Goal: Information Seeking & Learning: Understand process/instructions

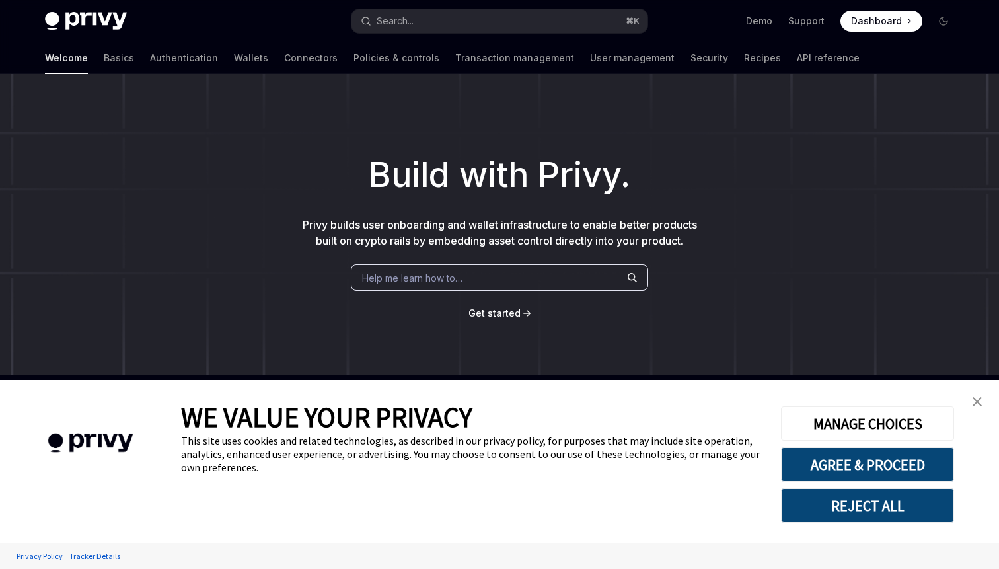
click at [979, 401] on img "close banner" at bounding box center [977, 401] width 9 height 9
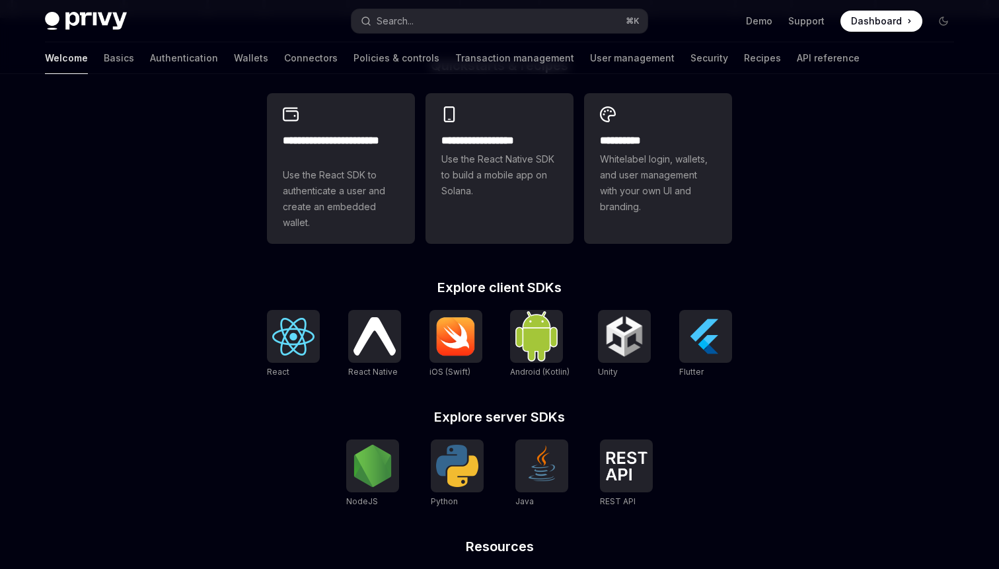
scroll to position [513, 0]
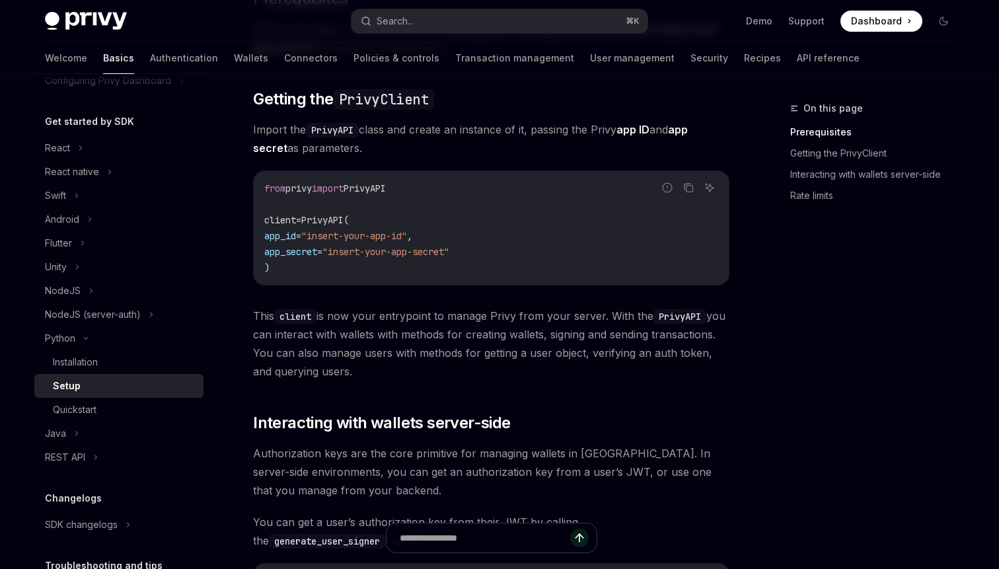
scroll to position [98, 0]
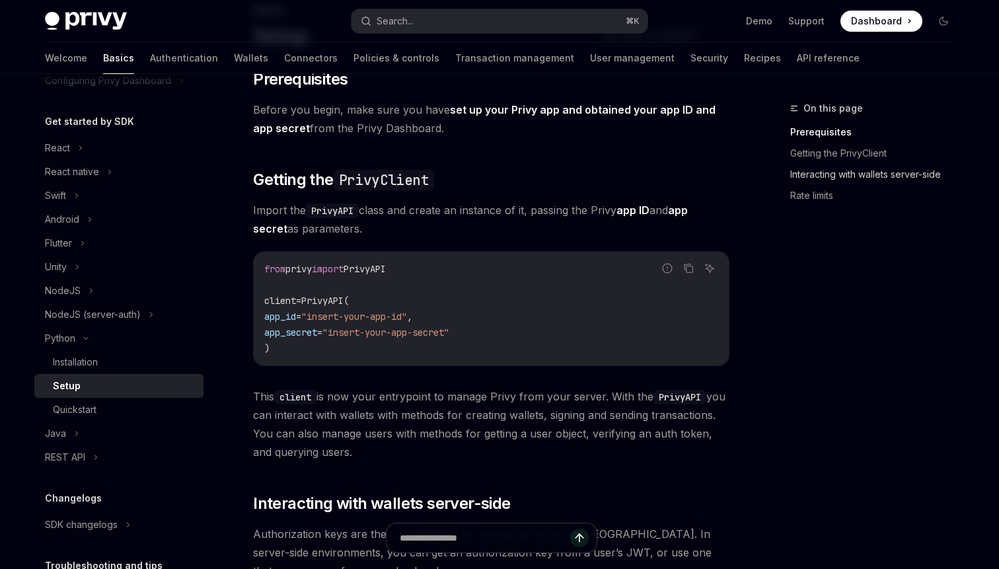
click at [831, 174] on link "Interacting with wallets server-side" at bounding box center [877, 174] width 174 height 21
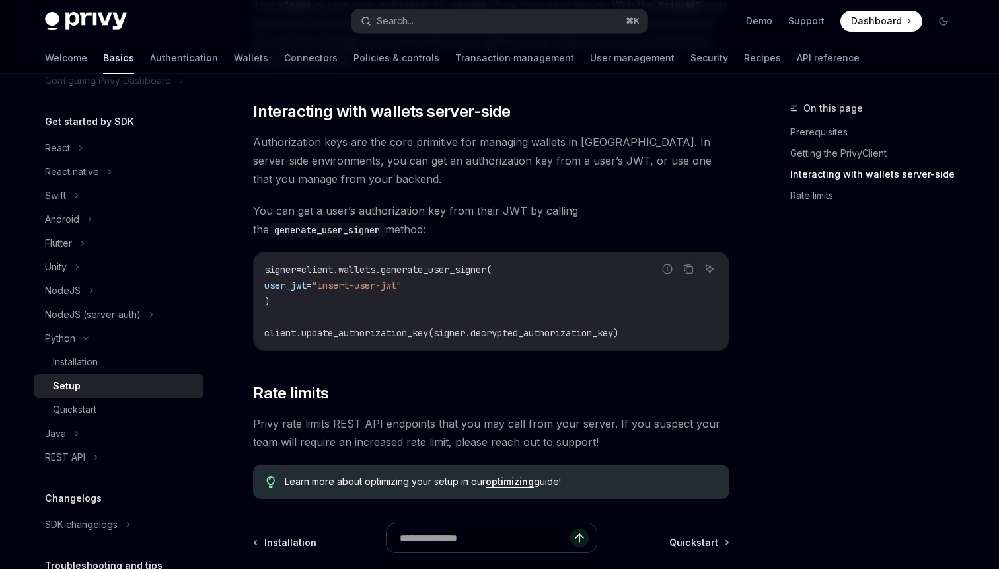
scroll to position [490, 0]
click at [385, 222] on code "generate_user_signer" at bounding box center [327, 229] width 116 height 15
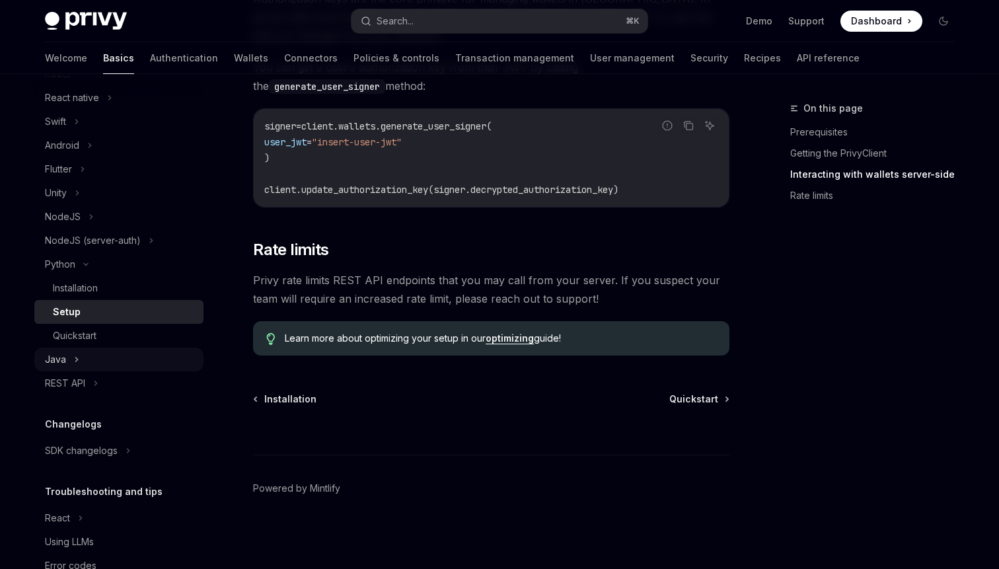
scroll to position [197, 0]
click at [57, 382] on div "REST API" at bounding box center [65, 381] width 40 height 16
type textarea "*"
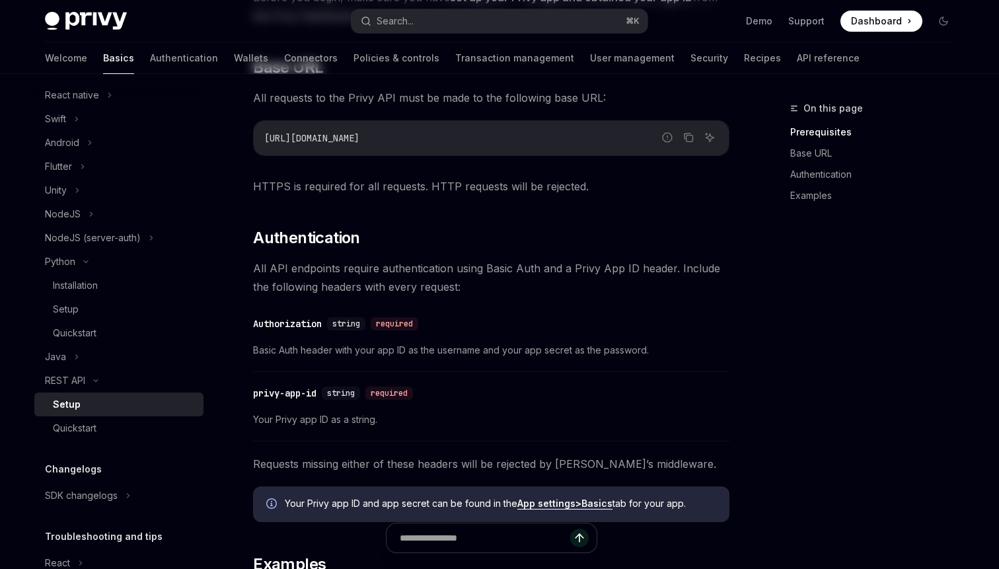
scroll to position [310, 0]
